Goal: Information Seeking & Learning: Learn about a topic

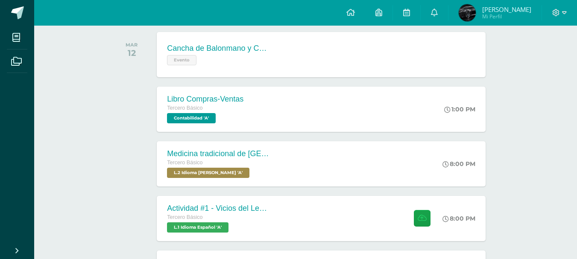
scroll to position [133, 0]
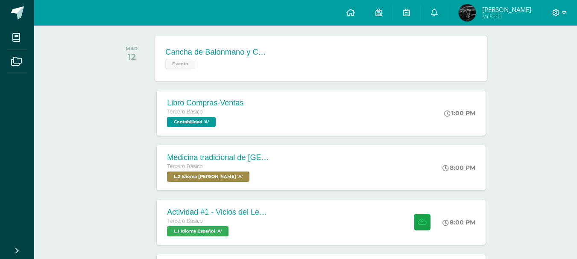
click at [249, 58] on div "Evento" at bounding box center [217, 63] width 103 height 12
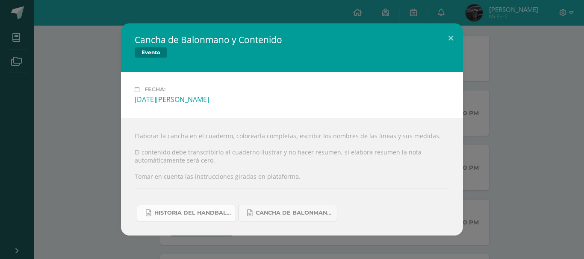
click at [178, 209] on link "Historia del handball.docx" at bounding box center [186, 213] width 99 height 17
click at [274, 207] on link "Cancha de Balonmano.docx" at bounding box center [287, 213] width 99 height 17
click at [103, 111] on div "Cancha de Balonmano y Contenido Evento Fecha: Martes 12 de Agosto Elaborar la c…" at bounding box center [291, 130] width 577 height 212
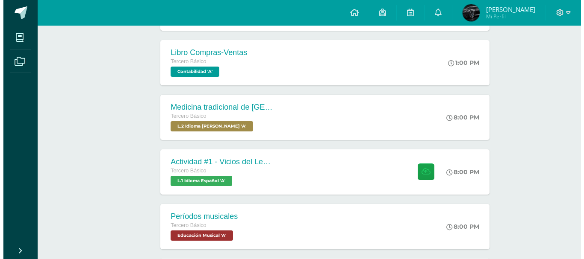
scroll to position [226, 0]
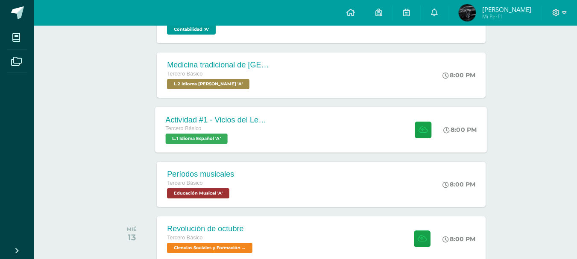
click at [197, 112] on div "Actividad #1 - Vicios del LenguaJe Tercero Básico L.1 Idioma Español 'A'" at bounding box center [218, 130] width 124 height 46
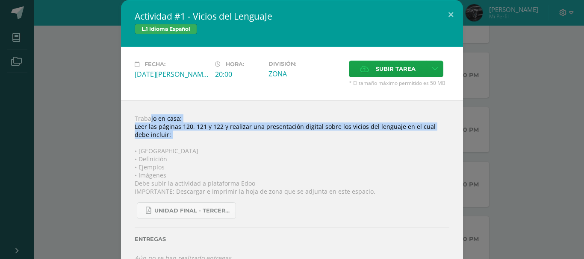
drag, startPoint x: 124, startPoint y: 118, endPoint x: 226, endPoint y: 150, distance: 106.6
click at [225, 147] on div "Trabajo en casa: Leer las páginas 120, 121 y 122 y realizar una presentación di…" at bounding box center [292, 188] width 342 height 176
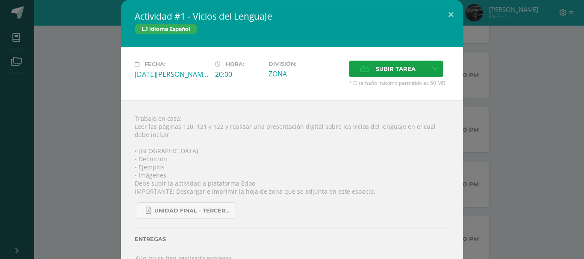
click at [226, 151] on div "Trabajo en casa: Leer las páginas 120, 121 y 122 y realizar una presentación di…" at bounding box center [292, 188] width 342 height 176
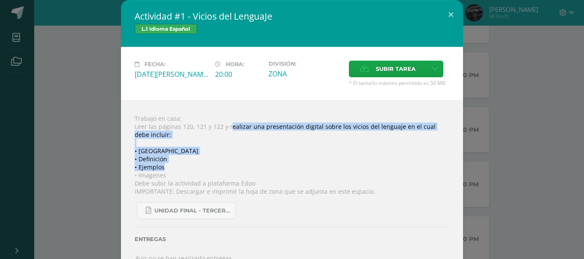
drag, startPoint x: 227, startPoint y: 127, endPoint x: 162, endPoint y: 168, distance: 77.3
click at [162, 168] on div "Trabajo en casa: Leer las páginas 120, 121 y 122 y realizar una presentación di…" at bounding box center [292, 188] width 342 height 176
click at [224, 132] on div "Trabajo en casa: Leer las páginas 120, 121 y 122 y realizar una presentación di…" at bounding box center [292, 188] width 342 height 176
drag, startPoint x: 223, startPoint y: 126, endPoint x: 194, endPoint y: 173, distance: 54.1
click at [194, 173] on div "Trabajo en casa: Leer las páginas 120, 121 y 122 y realizar una presentación di…" at bounding box center [292, 188] width 342 height 176
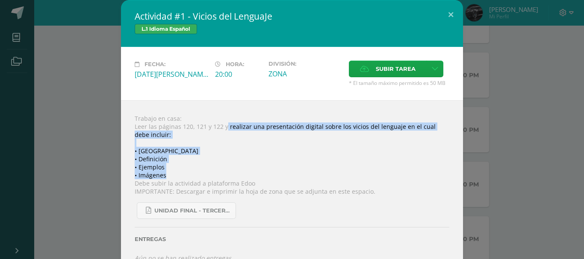
copy div "realizar una presentación digital sobre los vicios del lenguaje en el cual debe…"
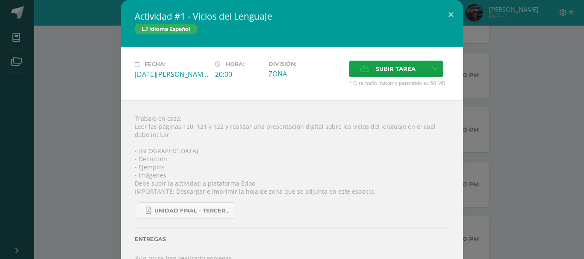
click at [272, 216] on div "UNIDAD FINAL - TERCERO BASICO A-B-C.pdf" at bounding box center [292, 208] width 315 height 24
click at [359, 64] on label "Subir tarea" at bounding box center [388, 69] width 78 height 17
click at [0, 0] on input "Subir tarea" at bounding box center [0, 0] width 0 height 0
click at [345, 76] on form "Subir tarea * El tamaño máximo permitido es 50 MB" at bounding box center [398, 74] width 107 height 26
click at [349, 74] on label "Subir tarea" at bounding box center [388, 69] width 78 height 17
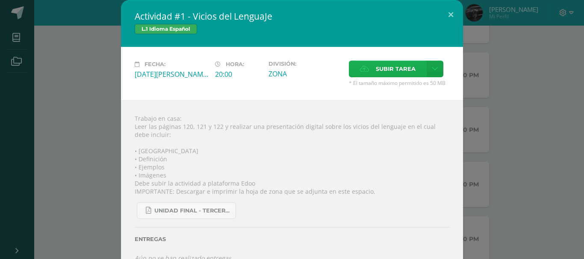
click at [0, 0] on input "Subir tarea" at bounding box center [0, 0] width 0 height 0
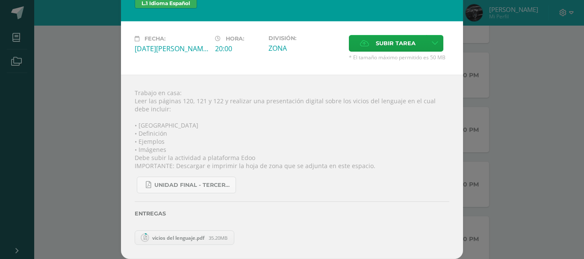
click at [529, 175] on div "Actividad #1 - Vicios del LenguaJe L.1 Idioma Español Fecha: [DATE][PERSON_NAME…" at bounding box center [291, 116] width 577 height 285
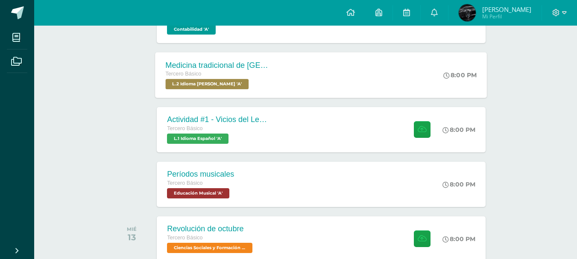
click at [313, 88] on div "Medicina tradicional de Guatemala Tercero Básico L.2 Idioma Maya Kaqchikel 'A' …" at bounding box center [322, 75] width 332 height 46
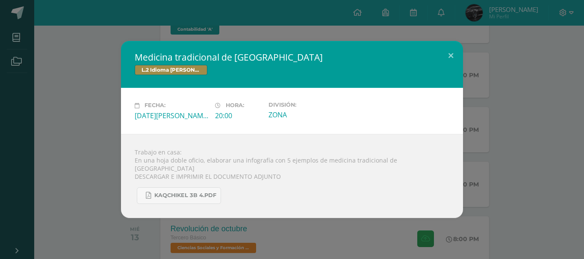
click at [77, 109] on div "Medicina tradicional de Guatemala L.2 Idioma Maya Kaqchikel Fecha: Martes 12 de…" at bounding box center [291, 129] width 577 height 177
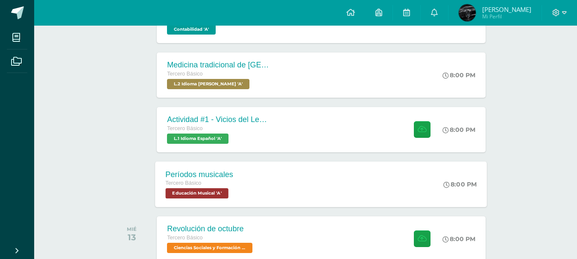
click at [232, 185] on div "Tercero Básico" at bounding box center [200, 183] width 68 height 9
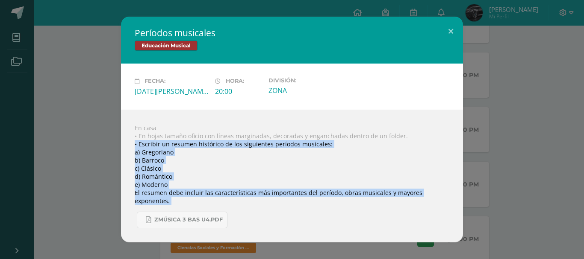
drag, startPoint x: 134, startPoint y: 149, endPoint x: 340, endPoint y: 212, distance: 215.1
click at [340, 212] on div "En casa • En hojas tamaño oficio con líneas marginadas, decoradas y enganchadas…" at bounding box center [292, 176] width 342 height 133
copy body "• Escribir un resumen histórico de los siguientes períodos musicales: a) Gregor…"
click at [548, 171] on div "Períodos musicales Educación Musical Fecha: Martes 12 de Agosto Hora: 20:00 Div…" at bounding box center [291, 130] width 577 height 226
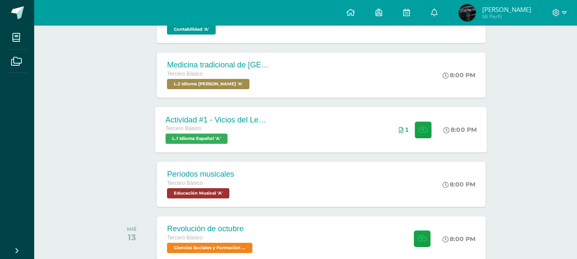
click at [320, 127] on div "Actividad #1 - Vicios del LenguaJe Tercero Básico L.1 Idioma Español 'A' 8:00 P…" at bounding box center [322, 130] width 332 height 46
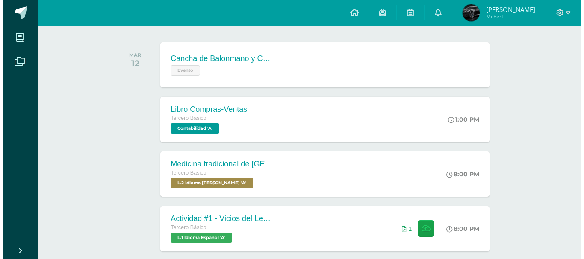
scroll to position [168, 0]
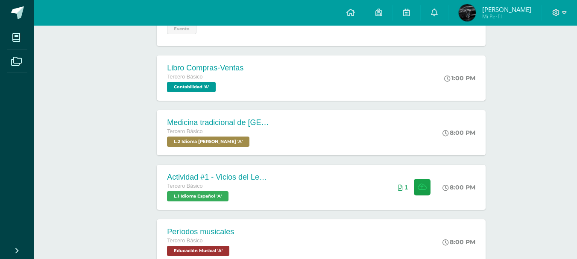
click at [315, 217] on div "AGOSTO [DATE] Cancha de Balonmano y Contenido Evento Cancha de Balonmano y Cont…" at bounding box center [305, 150] width 387 height 342
click at [291, 184] on div "Actividad #1 - Vicios del LenguaJe Tercero Básico L.1 Idioma Español 'A' 8:00 P…" at bounding box center [322, 188] width 332 height 46
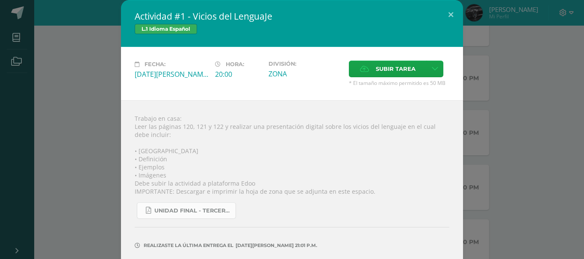
click at [165, 208] on span "UNIDAD FINAL - TERCERO BASICO A-B-C.pdf" at bounding box center [192, 211] width 77 height 7
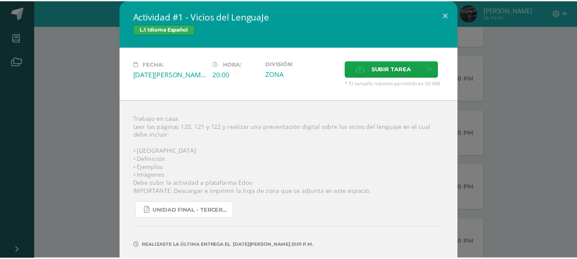
scroll to position [32, 0]
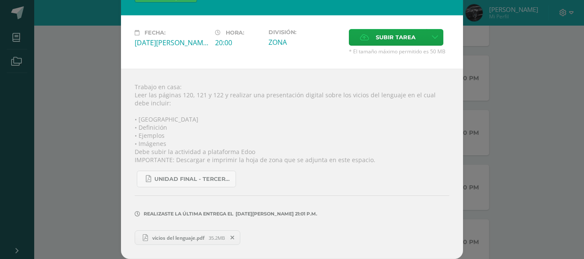
click at [197, 234] on link "vicios del lenguaje.pdf 35.2MB" at bounding box center [188, 238] width 106 height 15
click at [100, 75] on div "Actividad #1 - Vicios del LenguaJe L.1 Idioma Español Fecha: [DATE][PERSON_NAME…" at bounding box center [291, 113] width 577 height 291
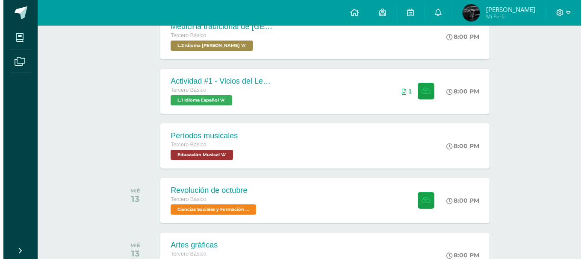
scroll to position [285, 0]
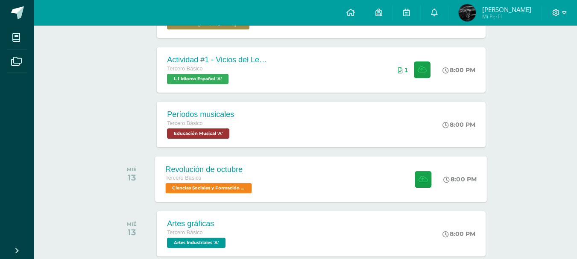
click at [191, 161] on div "Revolución de octubre Tercero Básico Ciencias Sociales y Formación Ciudadana 'A'" at bounding box center [210, 179] width 109 height 46
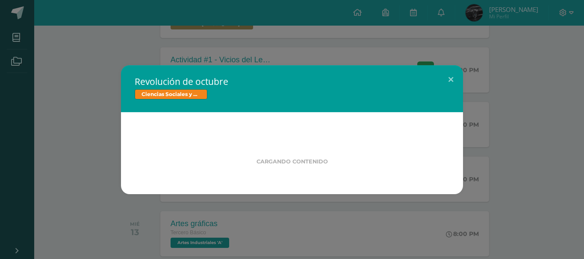
click at [92, 100] on div "Revolución de octubre Ciencias Sociales y Formación Ciudadana Cargando contenido" at bounding box center [291, 129] width 577 height 129
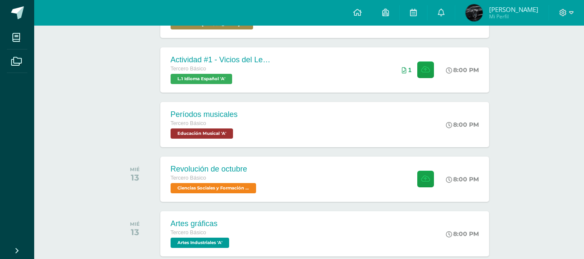
click at [191, 121] on div "Fecha: [DATE][PERSON_NAME] Hora: 20:00 División: Zona Subir tarea Cancelar" at bounding box center [292, 101] width 308 height 48
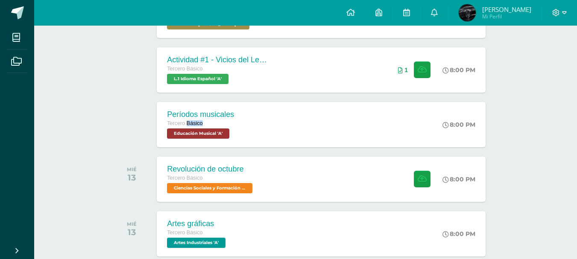
click at [191, 121] on span "Tercero Básico" at bounding box center [184, 124] width 35 height 6
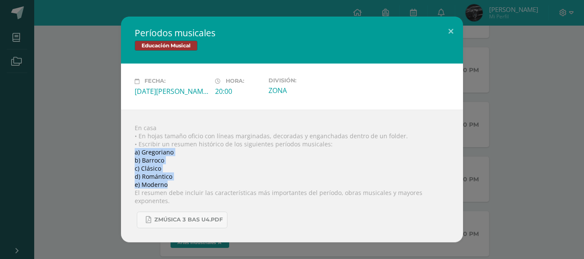
drag, startPoint x: 134, startPoint y: 157, endPoint x: 171, endPoint y: 189, distance: 49.1
click at [171, 189] on div "En casa • En hojas tamaño oficio con líneas marginadas, decoradas y enganchadas…" at bounding box center [292, 176] width 342 height 133
